Goal: Information Seeking & Learning: Learn about a topic

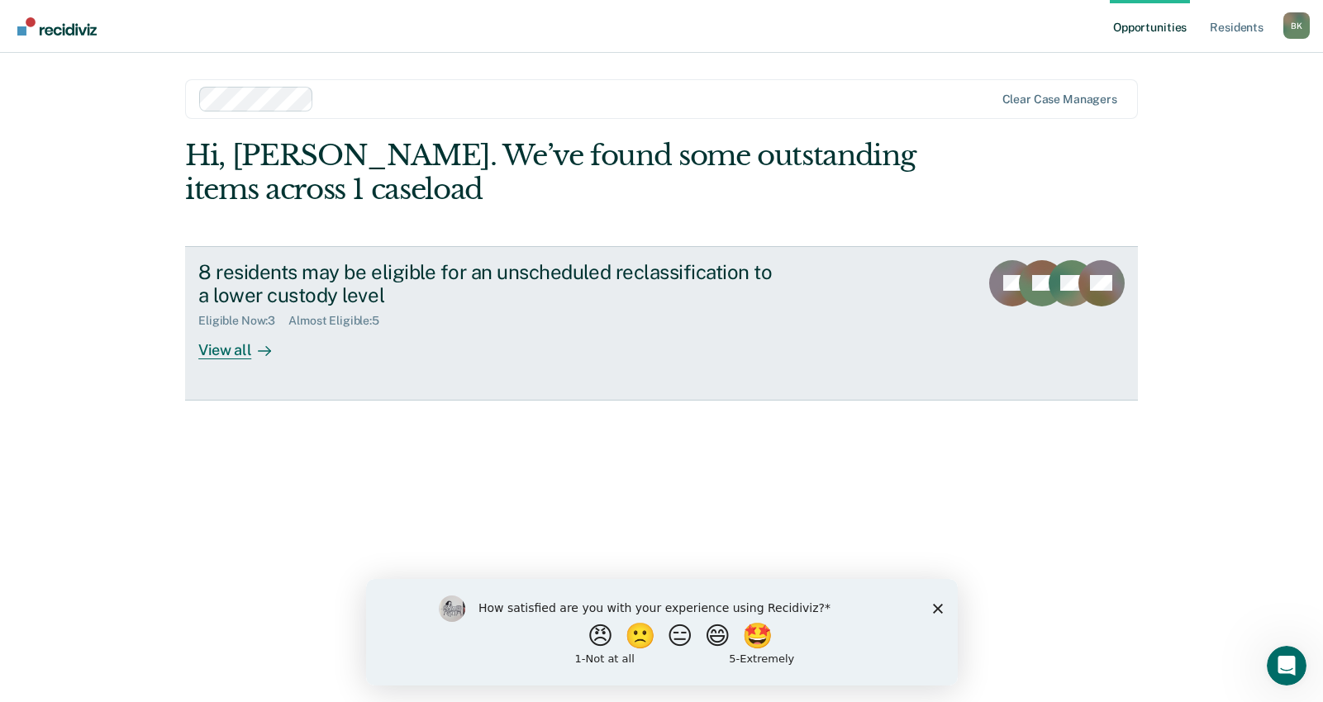
click at [235, 349] on div "View all" at bounding box center [244, 344] width 93 height 32
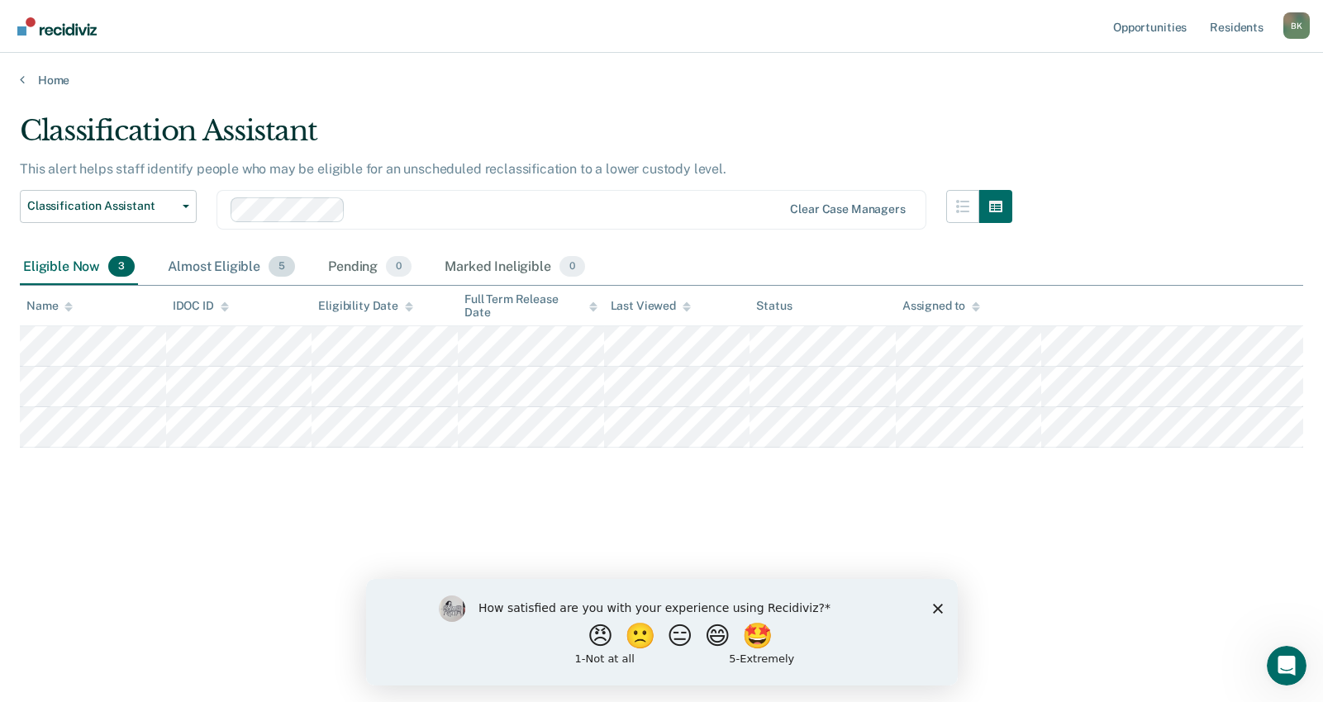
click at [226, 262] on div "Almost Eligible 5" at bounding box center [231, 268] width 134 height 36
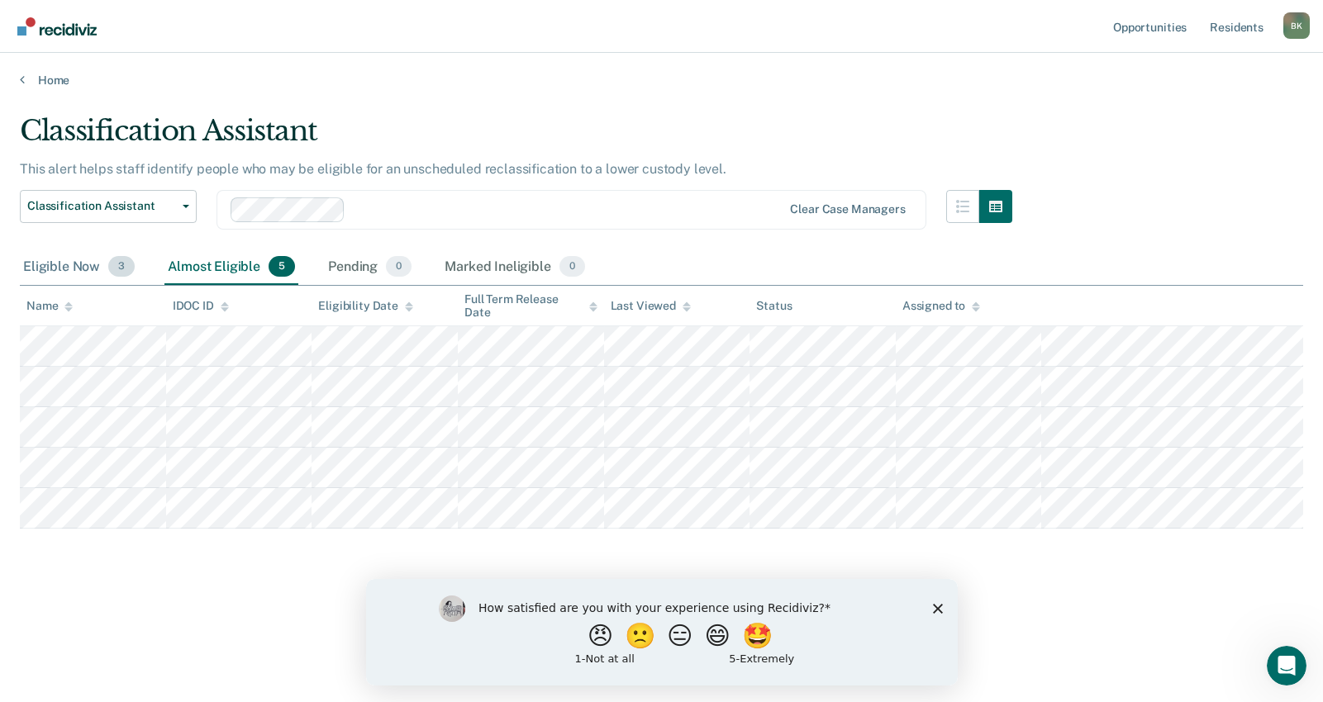
click at [47, 269] on div "Eligible Now 3" at bounding box center [79, 268] width 118 height 36
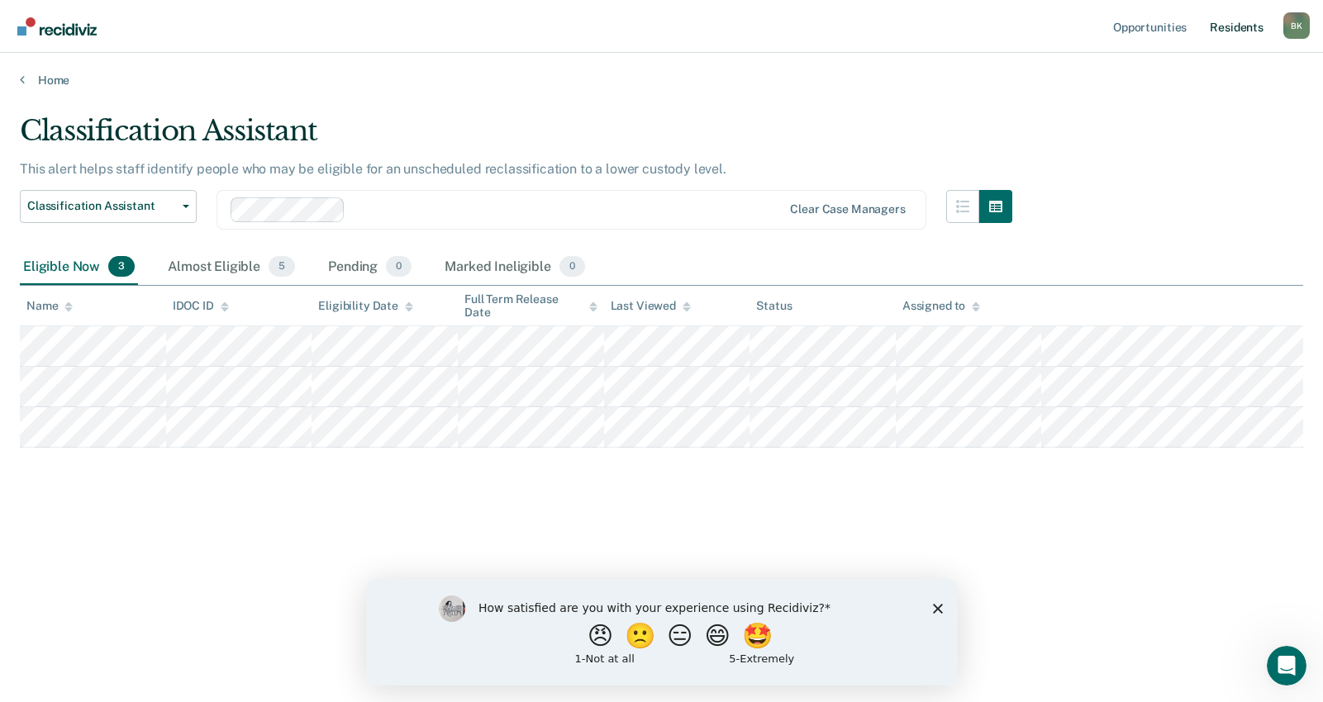
click at [1227, 27] on link "Resident s" at bounding box center [1236, 26] width 60 height 53
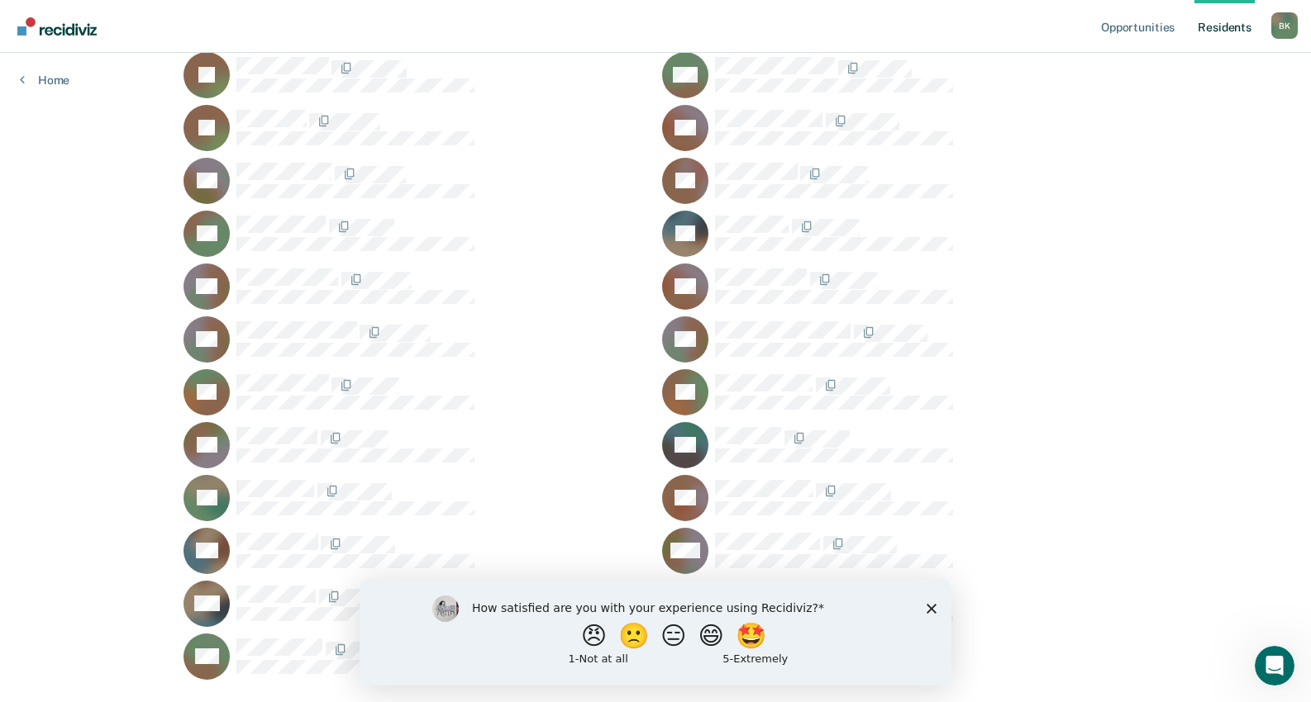
scroll to position [2989, 0]
